Goal: Task Accomplishment & Management: Manage account settings

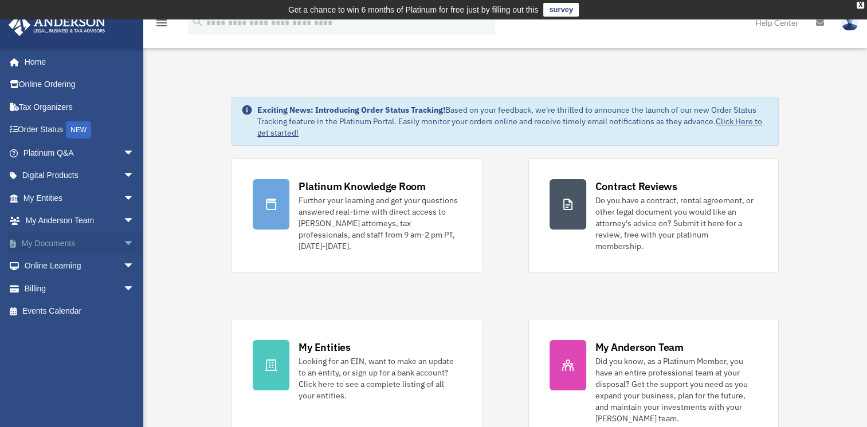
click at [52, 243] on link "My Documents arrow_drop_down" at bounding box center [80, 243] width 144 height 23
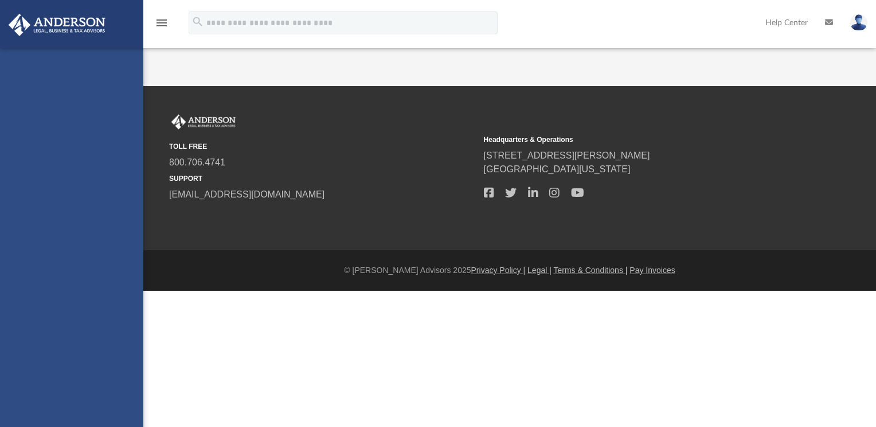
click at [121, 244] on div "b.corthell@appliedresourcesint.com Sign Out b.corthell@appliedresourcesint.com …" at bounding box center [71, 261] width 143 height 427
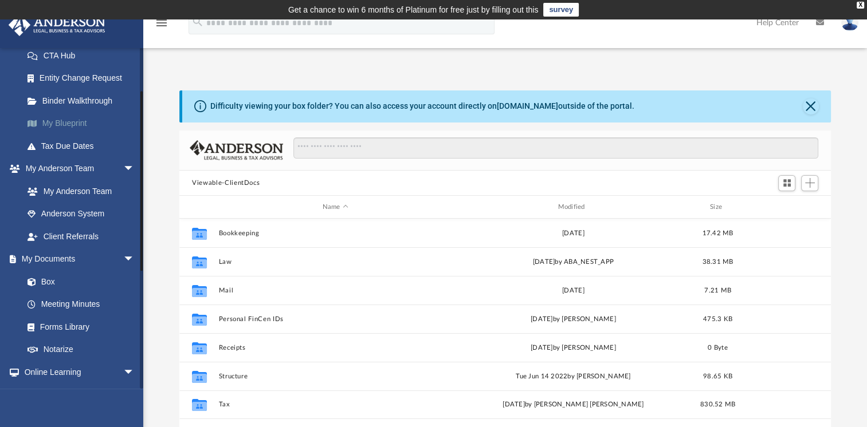
scroll to position [229, 0]
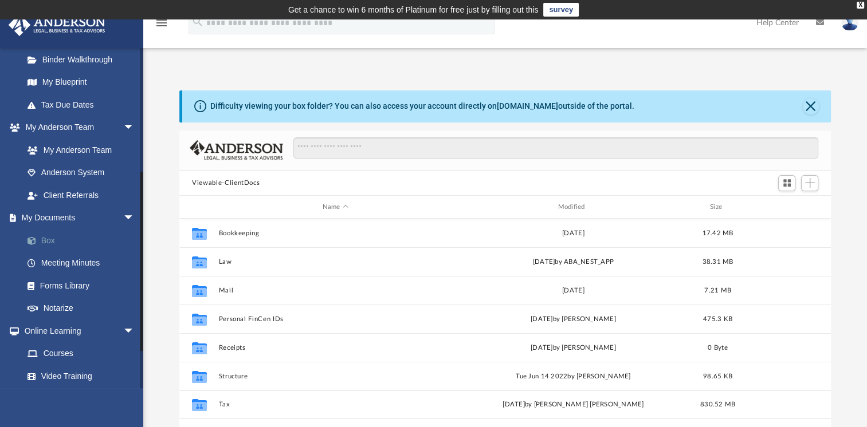
click at [43, 238] on link "Box" at bounding box center [84, 240] width 136 height 23
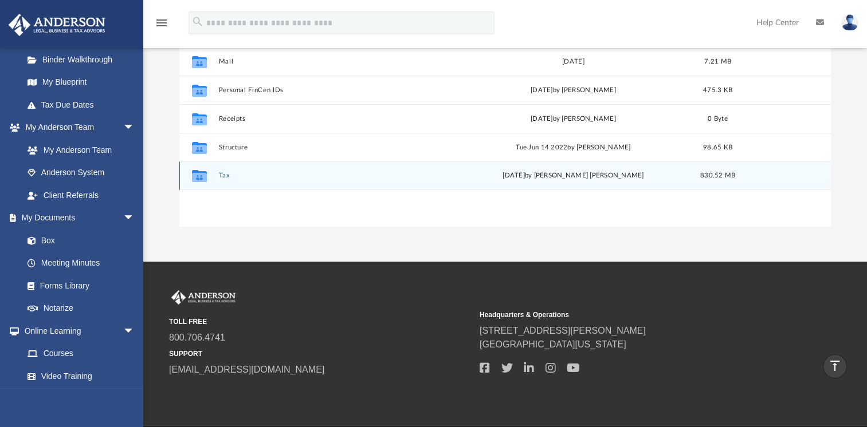
click at [194, 175] on icon "grid" at bounding box center [199, 177] width 15 height 9
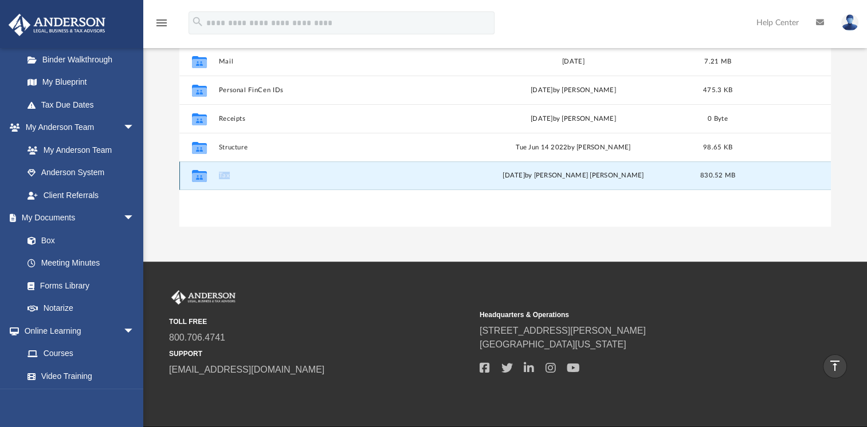
click at [195, 175] on icon "grid" at bounding box center [199, 177] width 15 height 9
drag, startPoint x: 195, startPoint y: 175, endPoint x: 220, endPoint y: 174, distance: 25.2
click at [220, 174] on button "Tax" at bounding box center [335, 175] width 233 height 7
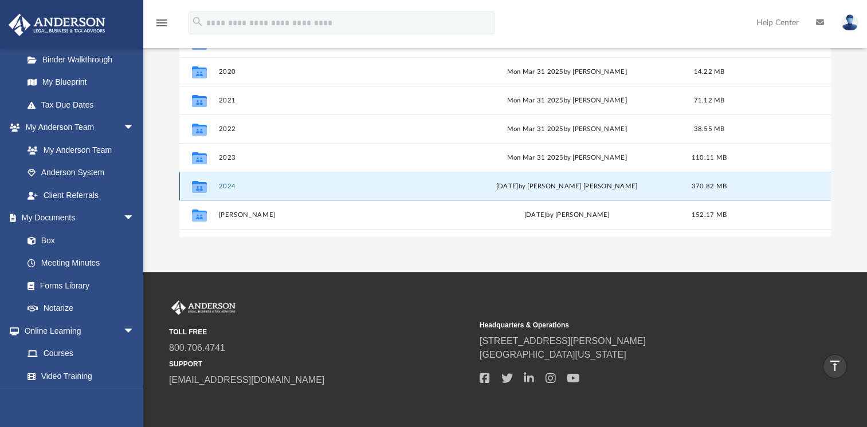
click at [226, 187] on button "2024" at bounding box center [333, 186] width 229 height 7
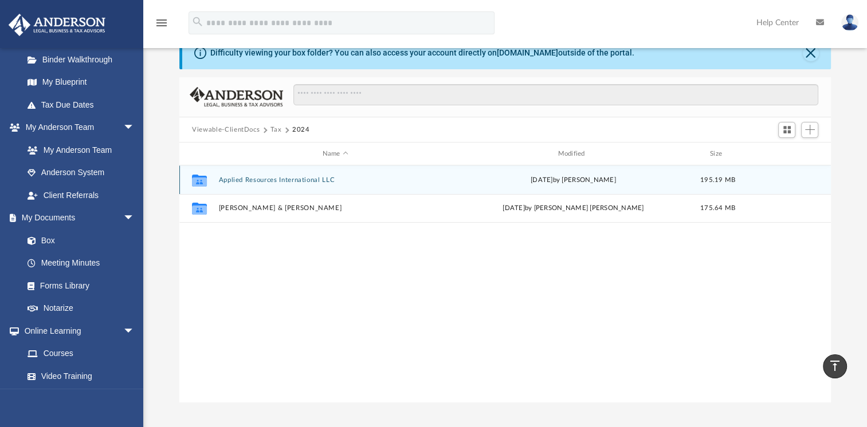
scroll to position [0, 0]
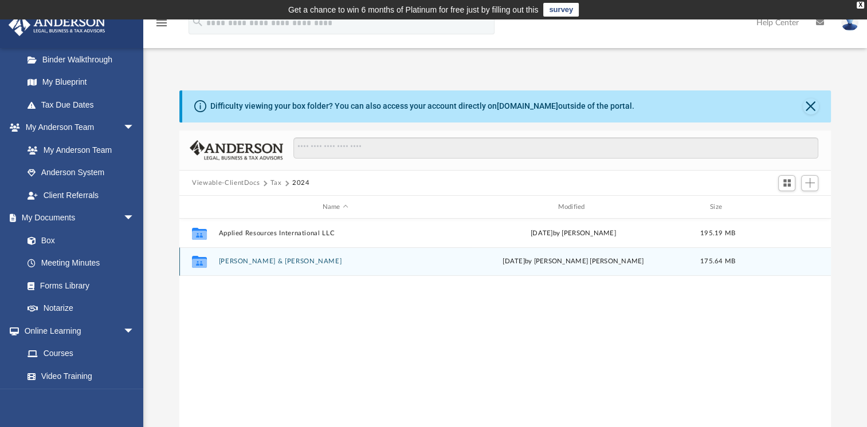
click at [234, 260] on button "Corthell, Bryan & Martha" at bounding box center [335, 261] width 233 height 7
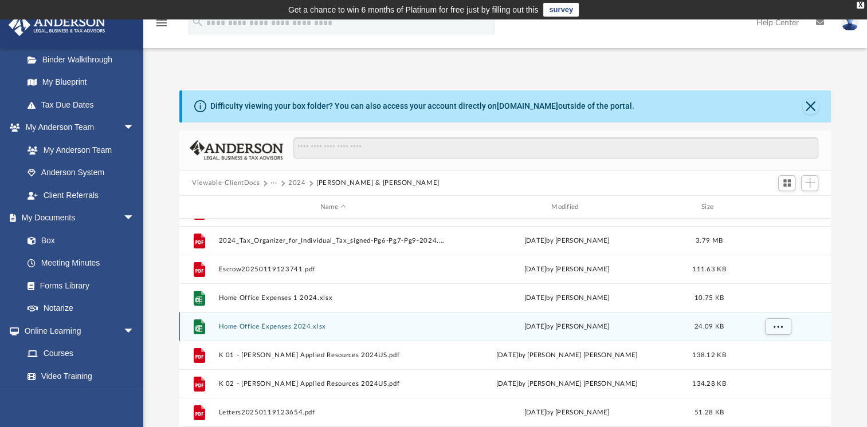
scroll to position [278, 0]
click at [199, 324] on icon "grid" at bounding box center [199, 328] width 11 height 15
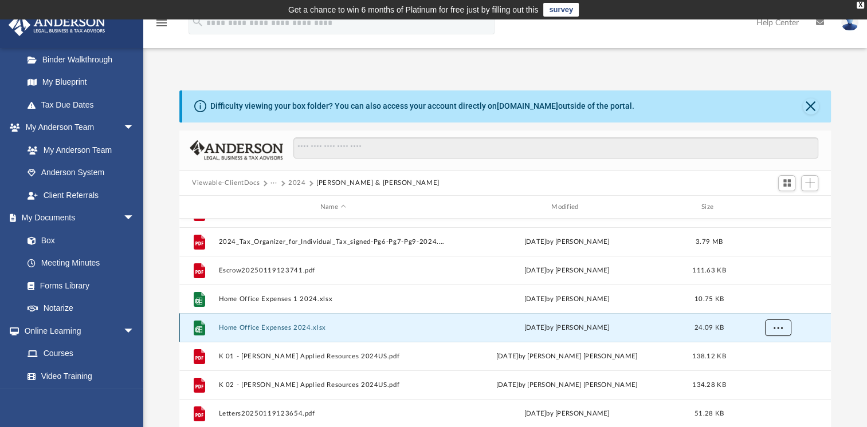
click at [780, 327] on span "More options" at bounding box center [778, 327] width 9 height 6
click at [760, 352] on li "Preview" at bounding box center [767, 351] width 33 height 12
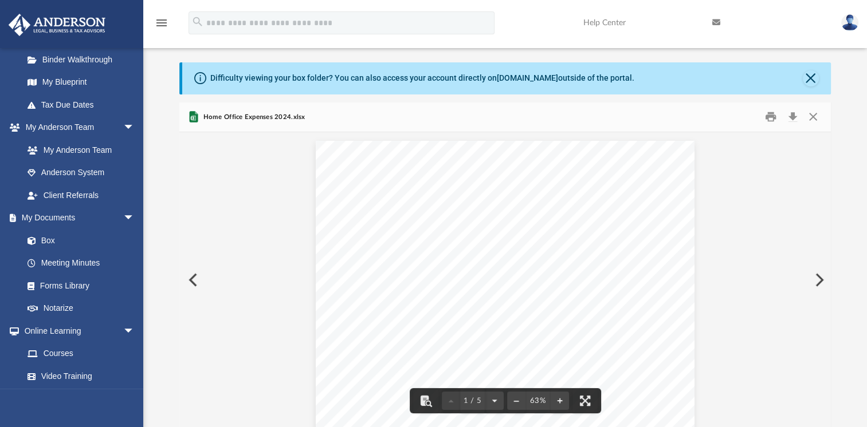
click at [818, 278] on button "Preview" at bounding box center [818, 280] width 25 height 32
click at [190, 283] on button "Preview" at bounding box center [191, 280] width 25 height 32
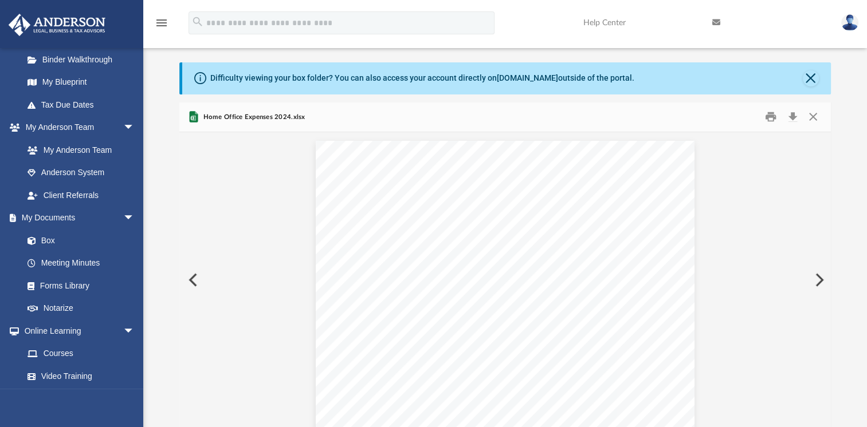
click at [190, 282] on button "Preview" at bounding box center [191, 280] width 25 height 32
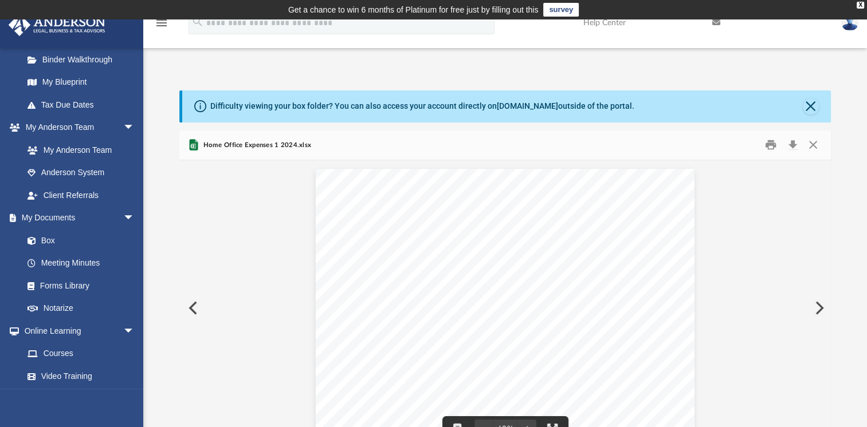
scroll to position [0, 0]
click at [193, 307] on button "Preview" at bounding box center [191, 308] width 25 height 32
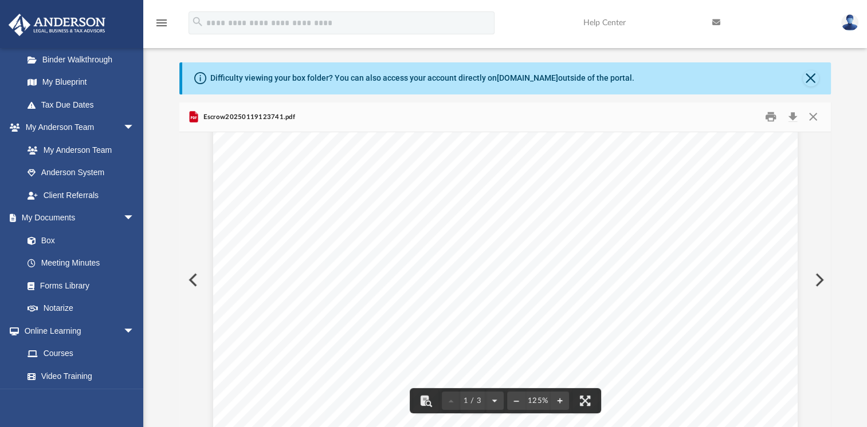
scroll to position [458, 0]
click at [820, 277] on button "Preview" at bounding box center [818, 280] width 25 height 32
click at [812, 280] on button "Preview" at bounding box center [818, 280] width 25 height 32
click at [191, 281] on button "Preview" at bounding box center [191, 280] width 25 height 32
click at [819, 279] on button "Preview" at bounding box center [818, 280] width 25 height 32
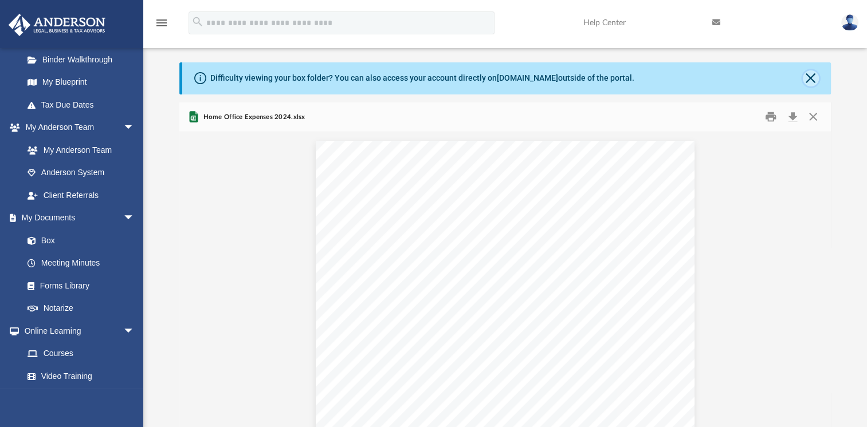
click at [810, 78] on button "Close" at bounding box center [811, 78] width 16 height 16
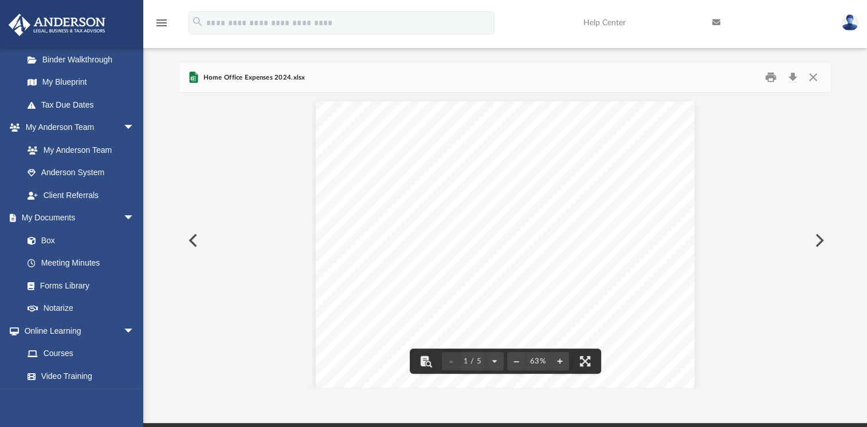
scroll to position [0, 0]
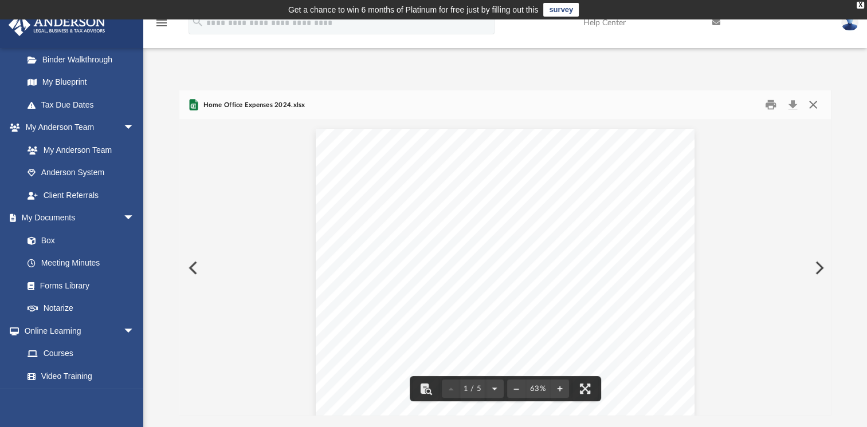
click at [813, 102] on button "Close" at bounding box center [812, 105] width 21 height 18
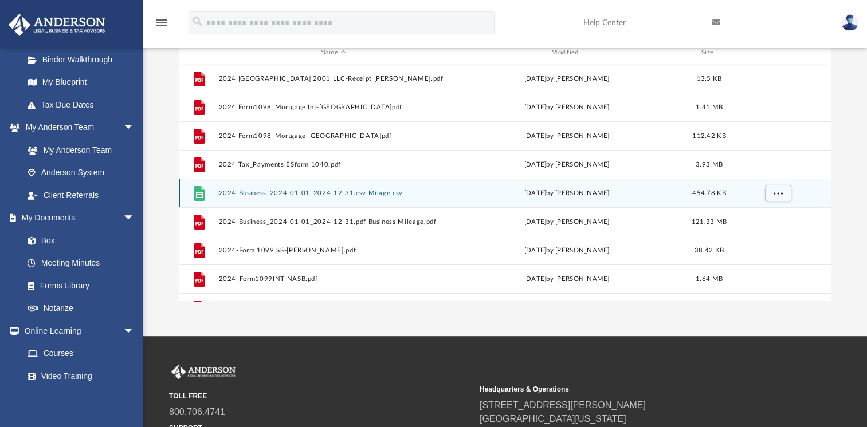
click at [198, 191] on icon "grid" at bounding box center [199, 193] width 11 height 15
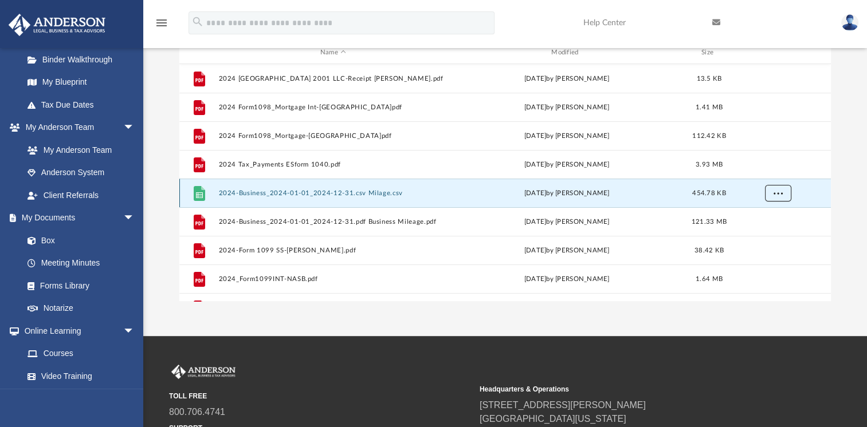
click at [781, 189] on button "More options" at bounding box center [778, 193] width 26 height 17
click at [763, 218] on li "Preview" at bounding box center [767, 217] width 33 height 12
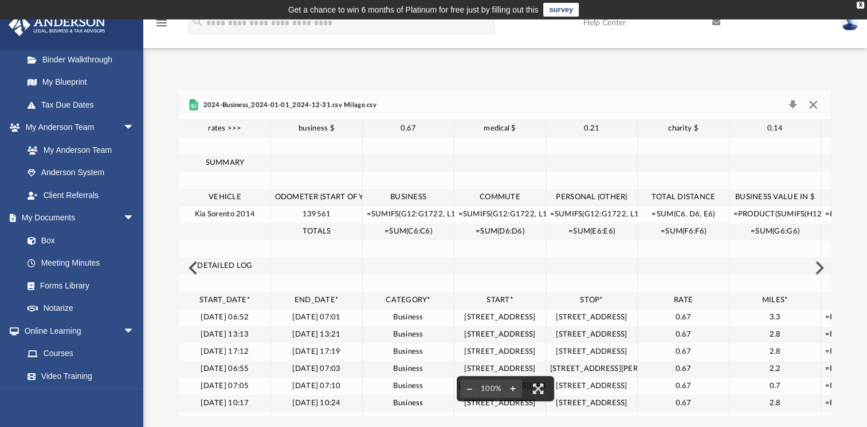
click at [814, 102] on button "Close" at bounding box center [812, 105] width 21 height 16
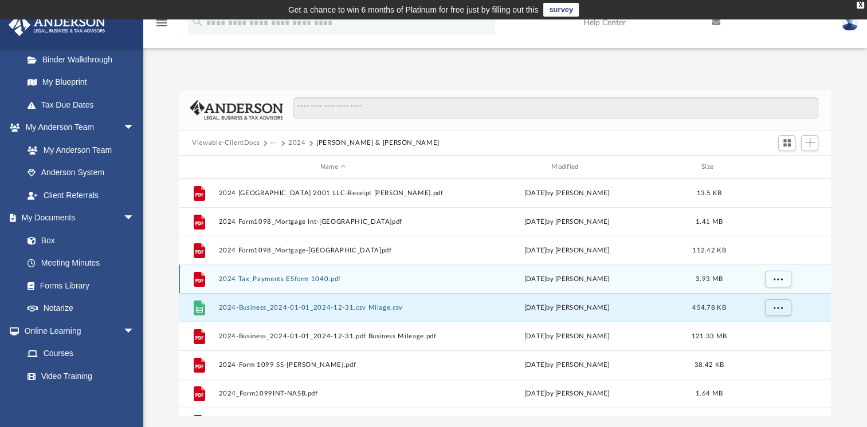
click at [198, 280] on icon "grid" at bounding box center [199, 280] width 8 height 3
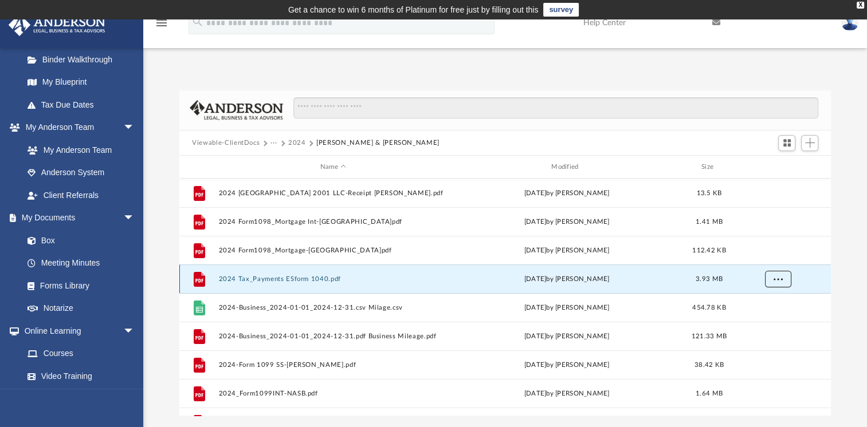
click at [779, 275] on button "More options" at bounding box center [778, 279] width 26 height 17
click at [756, 301] on li "Preview" at bounding box center [767, 303] width 33 height 12
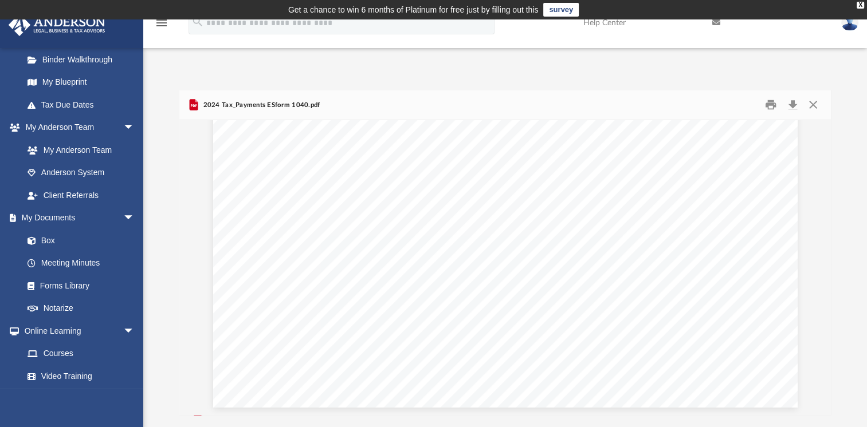
scroll to position [2799, 0]
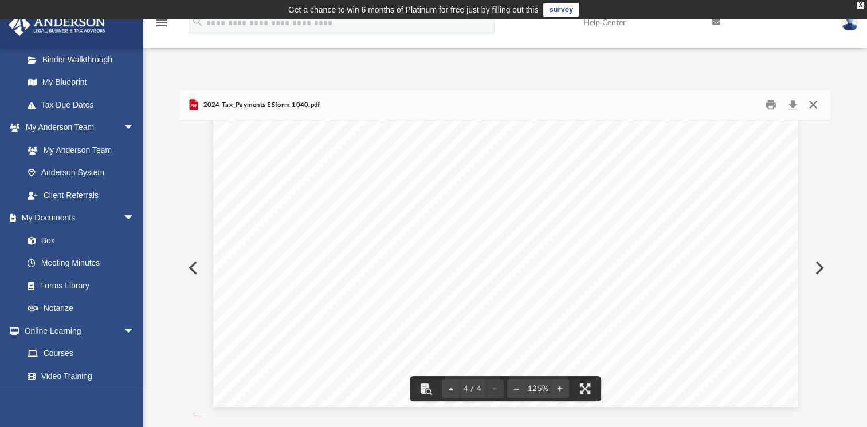
click at [811, 105] on button "Close" at bounding box center [812, 105] width 21 height 18
